Goal: Task Accomplishment & Management: Use online tool/utility

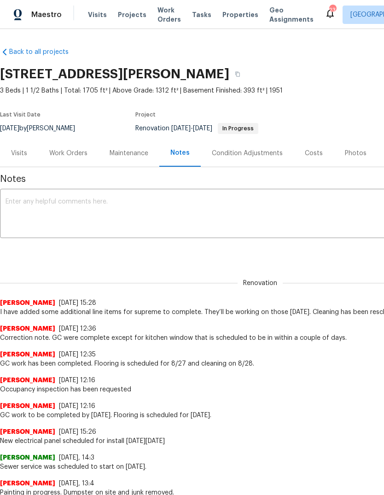
click at [68, 156] on div "Work Orders" at bounding box center [68, 153] width 38 height 9
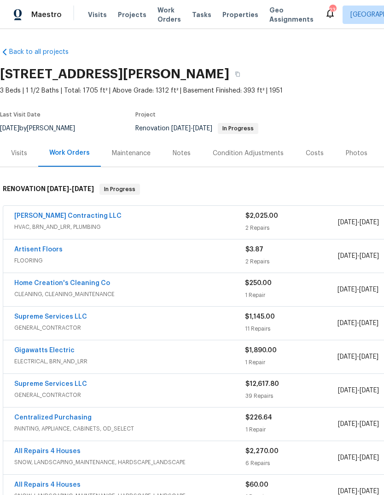
click at [63, 319] on link "Supreme Services LLC" at bounding box center [50, 317] width 73 height 6
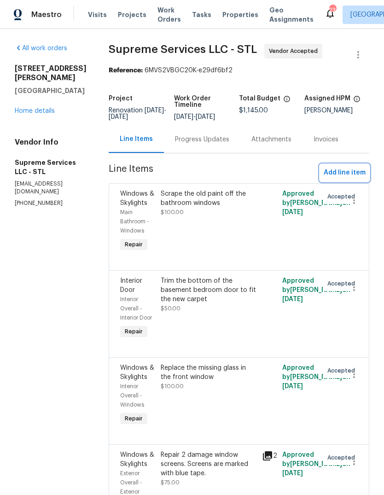
click at [360, 177] on span "Add line item" at bounding box center [345, 173] width 42 height 12
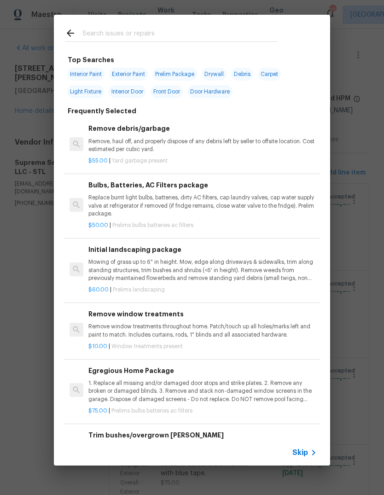
click at [307, 456] on span "Skip" at bounding box center [301, 452] width 16 height 9
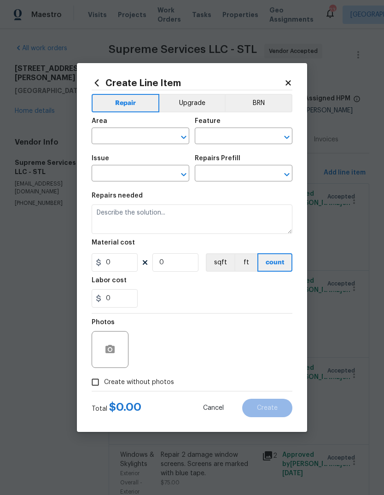
click at [152, 135] on input "text" at bounding box center [128, 137] width 72 height 14
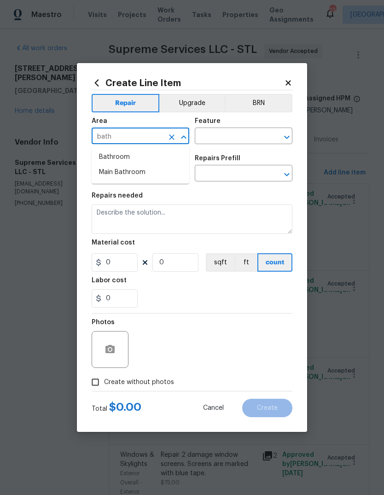
click at [172, 154] on li "Bathroom" at bounding box center [141, 157] width 98 height 15
type input "Bathroom"
click at [253, 142] on input "text" at bounding box center [231, 137] width 72 height 14
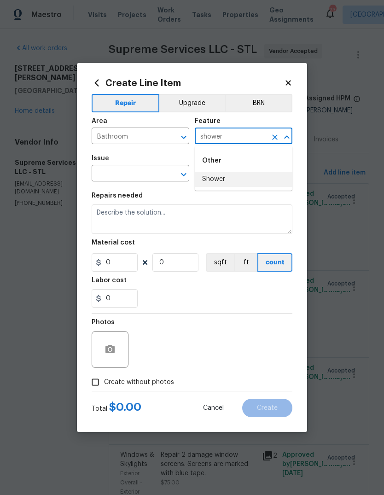
click at [241, 180] on li "Shower" at bounding box center [244, 179] width 98 height 15
type input "Shower"
click at [154, 170] on input "text" at bounding box center [128, 174] width 72 height 14
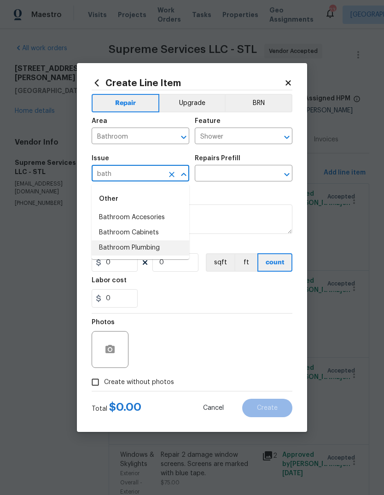
click at [174, 251] on li "Bathroom Plumbing" at bounding box center [141, 248] width 98 height 15
type input "Bathroom Plumbing"
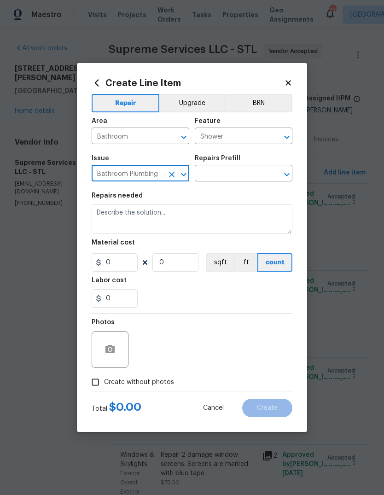
click at [248, 177] on input "text" at bounding box center [231, 174] width 72 height 14
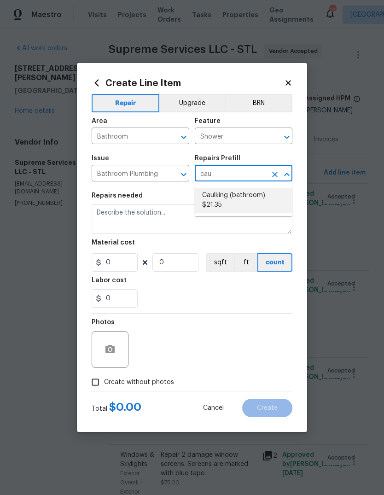
click at [263, 206] on li "Caulking (bathroom) $21.35" at bounding box center [244, 200] width 98 height 25
type input "Caulking (bathroom) $21.35"
type input "Plumbing"
type textarea "Overall Interior Caulking Package (Wet Areas) to include sinks, bathtubs, showe…"
type input "1"
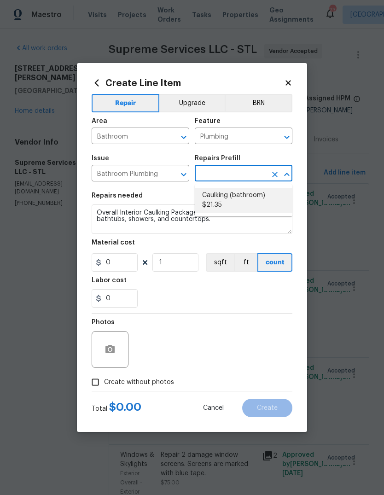
type input "Caulking (bathroom) $21.35"
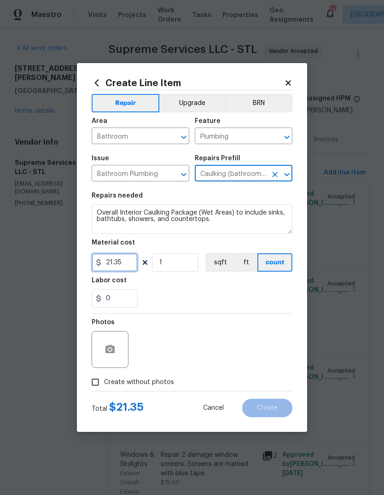
click at [135, 269] on input "21.35" at bounding box center [115, 262] width 46 height 18
type input "30"
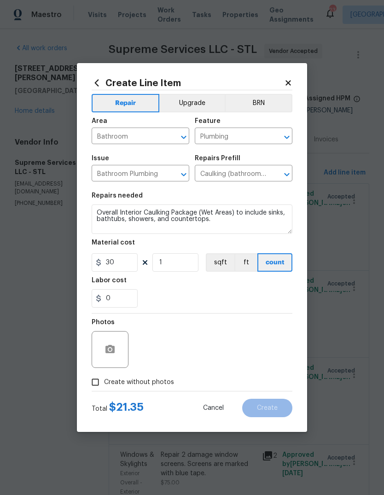
click at [234, 295] on div "0" at bounding box center [192, 298] width 201 height 18
click at [171, 384] on span "Create without photos" at bounding box center [139, 383] width 70 height 10
click at [104, 384] on input "Create without photos" at bounding box center [96, 383] width 18 height 18
checkbox input "true"
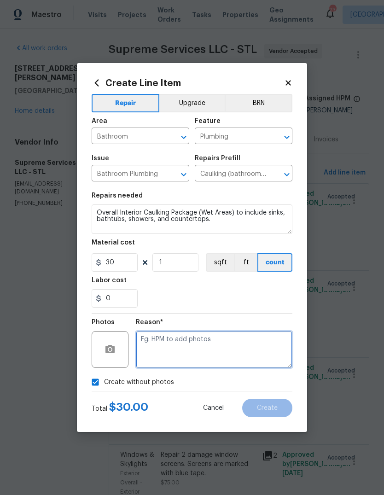
click at [212, 350] on textarea at bounding box center [214, 349] width 157 height 37
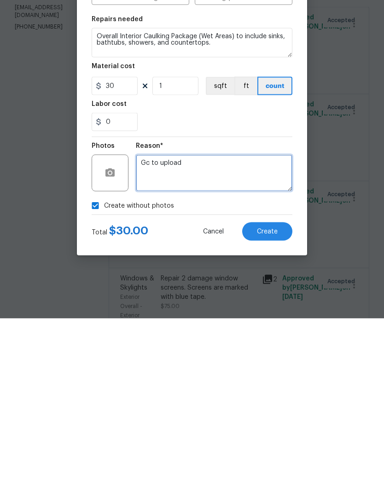
type textarea "Gc to upload"
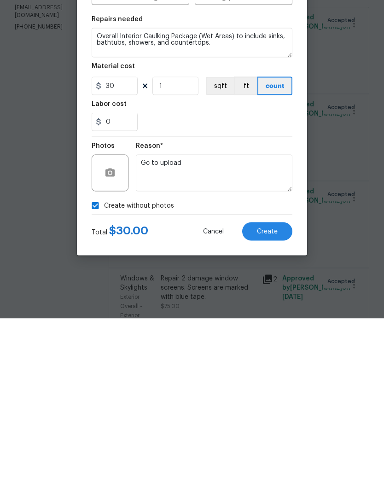
click at [269, 392] on div "Total $ 30.00 Cancel Create" at bounding box center [192, 405] width 201 height 26
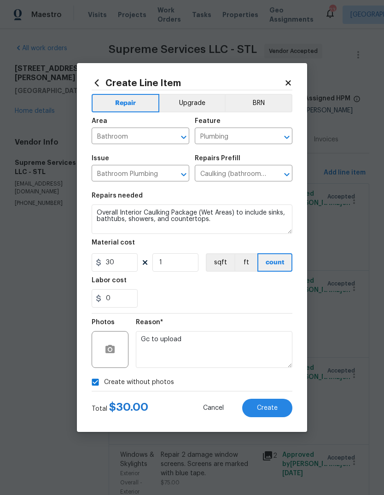
click at [275, 405] on span "Create" at bounding box center [267, 408] width 21 height 7
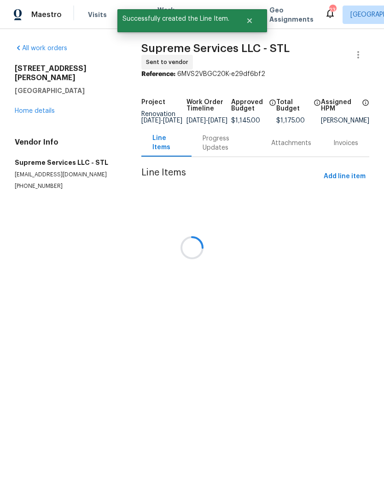
scroll to position [0, 0]
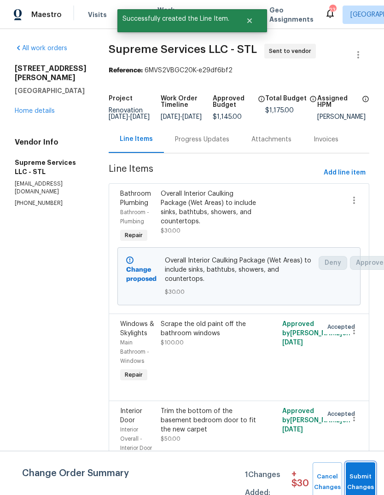
click at [357, 482] on span "Submit Changes" at bounding box center [361, 482] width 20 height 21
